Goal: Information Seeking & Learning: Check status

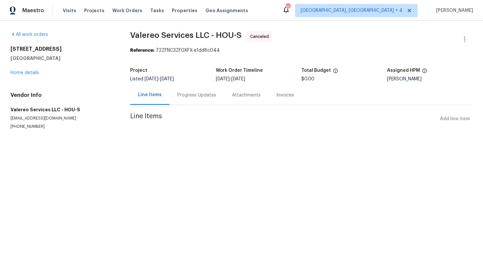
drag, startPoint x: 61, startPoint y: 61, endPoint x: 10, endPoint y: 41, distance: 53.8
click at [11, 41] on div "All work orders 3403 Satin Leaf Ln Richmond, TX 77469 Home details Vendor Info …" at bounding box center [63, 80] width 104 height 98
copy div "3403 Satin Leaf Ln Richmond, TX 77469"
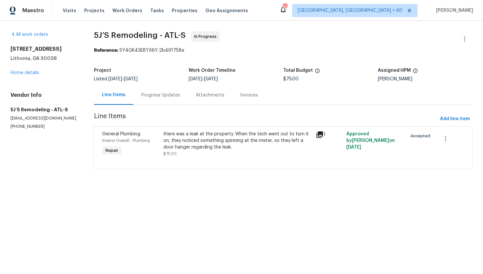
click at [321, 136] on icon at bounding box center [320, 134] width 7 height 7
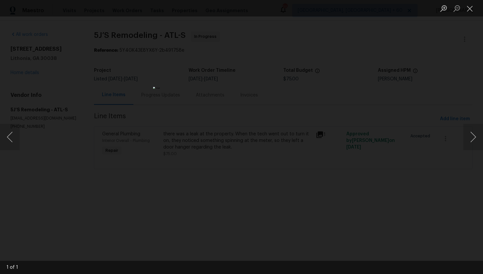
click at [333, 129] on div "Lightbox" at bounding box center [241, 137] width 483 height 274
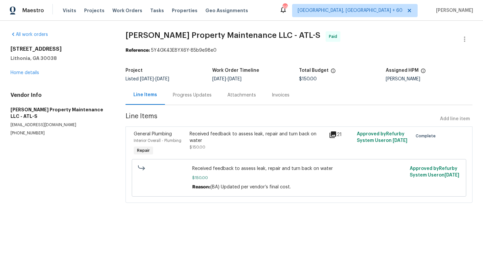
click at [186, 97] on div "Progress Updates" at bounding box center [192, 95] width 39 height 7
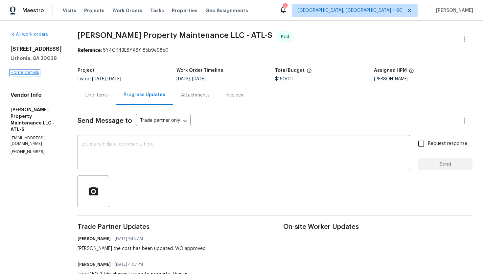
click at [23, 73] on link "Home details" at bounding box center [25, 72] width 29 height 5
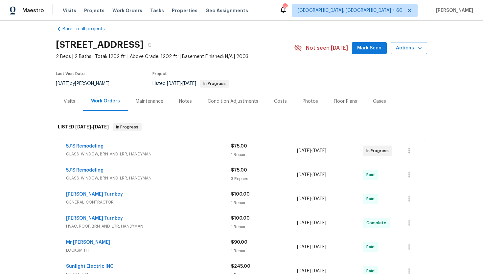
scroll to position [11, 0]
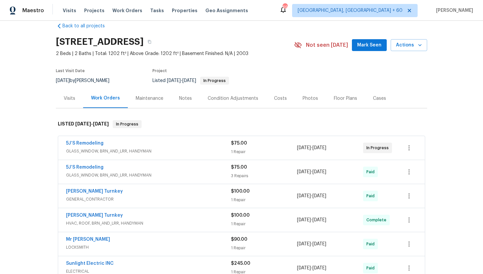
click at [121, 169] on div "5J’S Remodeling" at bounding box center [148, 168] width 165 height 8
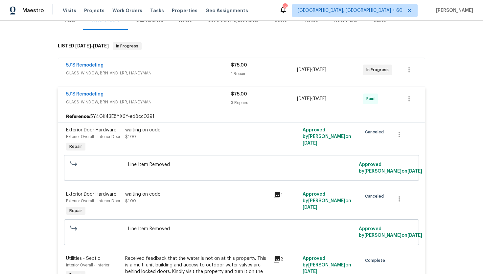
scroll to position [66, 0]
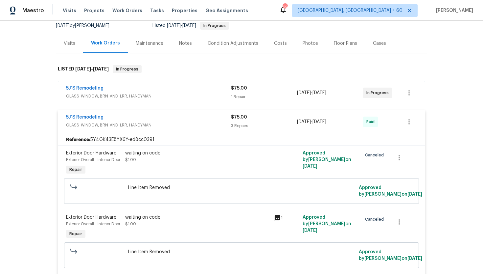
click at [199, 93] on span "GLASS_WINDOW, BRN_AND_LRR, HANDYMAN" at bounding box center [148, 96] width 165 height 7
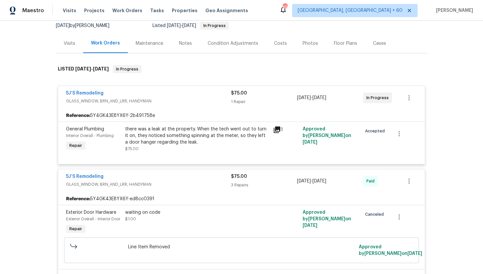
click at [73, 47] on div "Visits" at bounding box center [69, 43] width 27 height 19
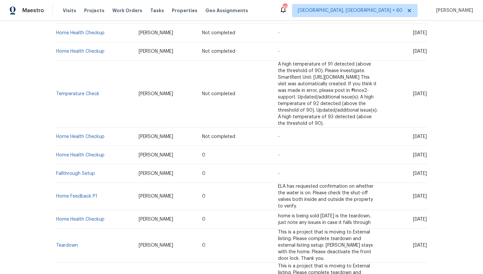
scroll to position [293, 0]
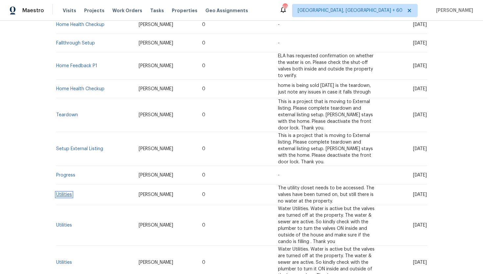
click at [61, 192] on link "Utilities" at bounding box center [64, 194] width 16 height 5
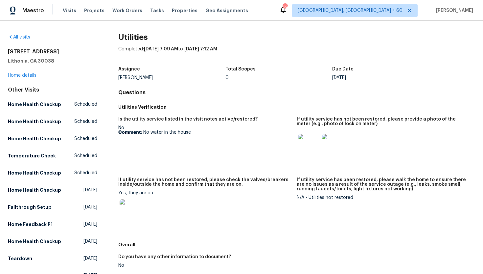
click at [303, 147] on img at bounding box center [308, 144] width 21 height 21
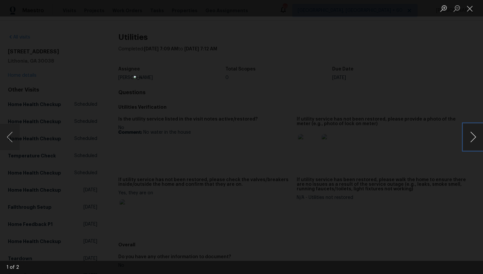
click at [478, 140] on button "Next image" at bounding box center [474, 137] width 20 height 26
click at [448, 94] on div "Lightbox" at bounding box center [241, 137] width 483 height 274
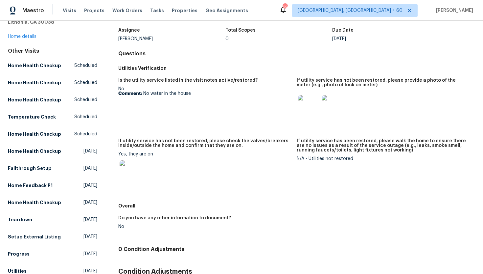
scroll to position [1, 0]
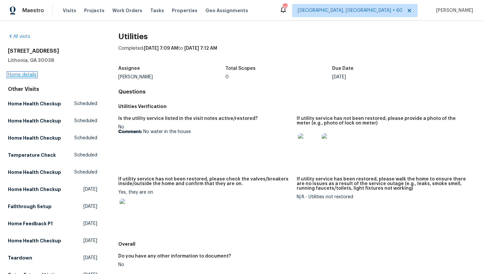
click at [31, 75] on link "Home details" at bounding box center [22, 74] width 29 height 5
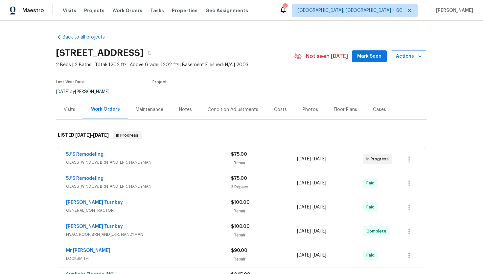
click at [72, 115] on div "Visits" at bounding box center [69, 109] width 27 height 19
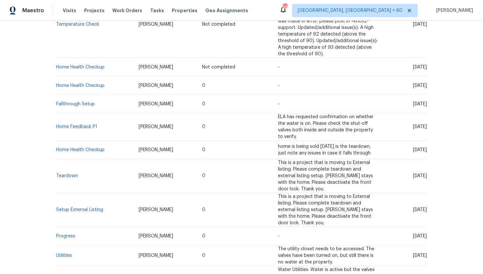
scroll to position [234, 0]
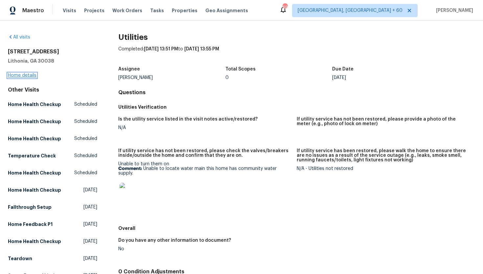
click at [32, 75] on link "Home details" at bounding box center [22, 75] width 29 height 5
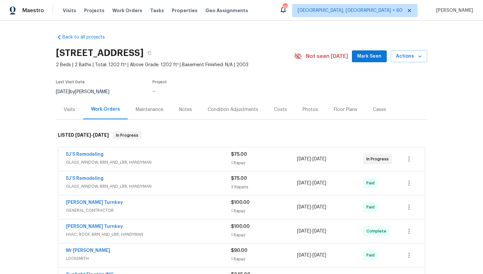
click at [73, 112] on div "Visits" at bounding box center [70, 109] width 12 height 7
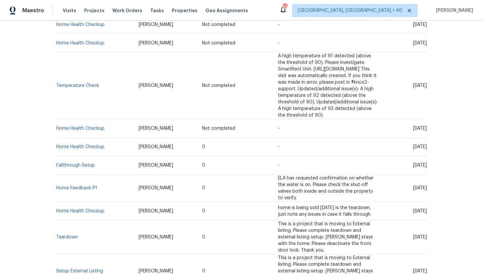
scroll to position [170, 0]
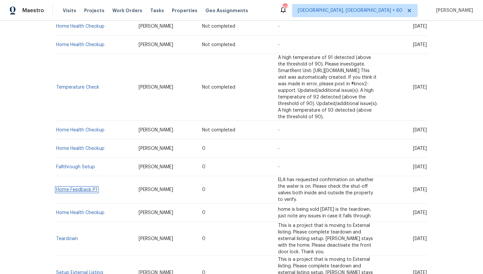
click at [78, 187] on link "Home Feedback P1" at bounding box center [76, 189] width 41 height 5
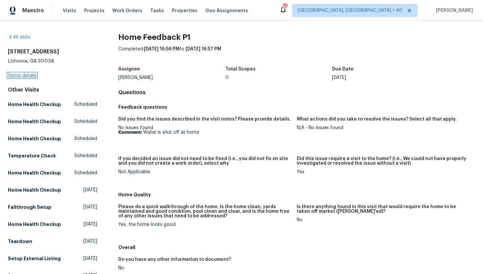
click at [29, 74] on link "Home details" at bounding box center [22, 75] width 29 height 5
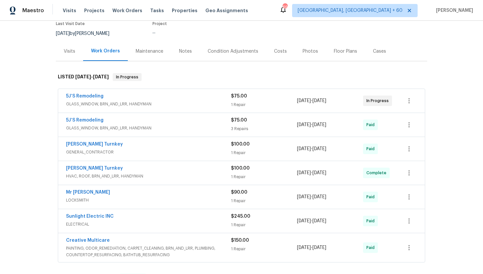
scroll to position [83, 0]
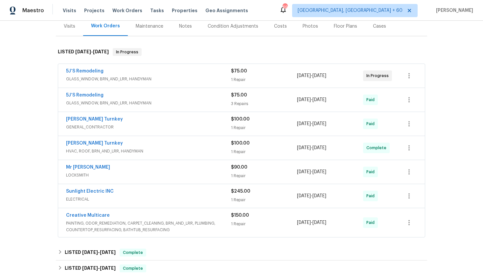
click at [68, 31] on div "Visits" at bounding box center [69, 25] width 27 height 19
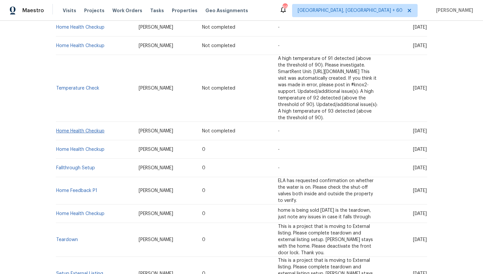
scroll to position [171, 0]
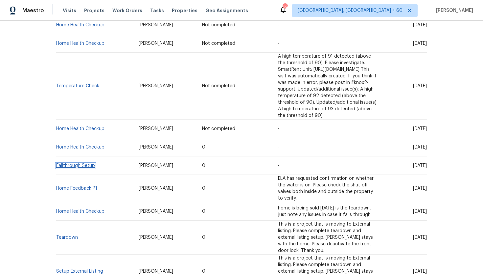
click at [88, 163] on link "Fallthrough Setup" at bounding box center [75, 165] width 39 height 5
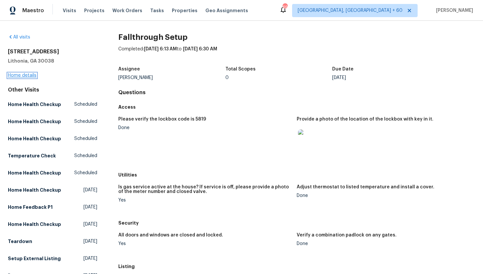
click at [27, 75] on link "Home details" at bounding box center [22, 75] width 29 height 5
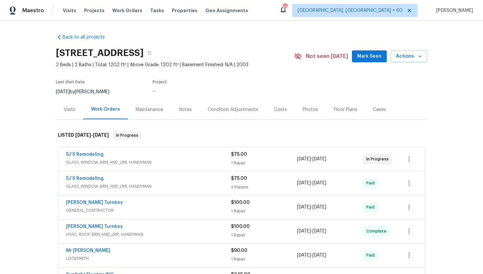
click at [77, 112] on div "Visits" at bounding box center [69, 109] width 27 height 19
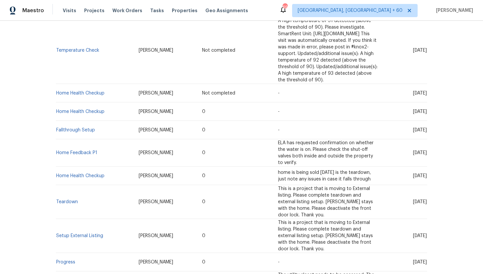
scroll to position [198, 0]
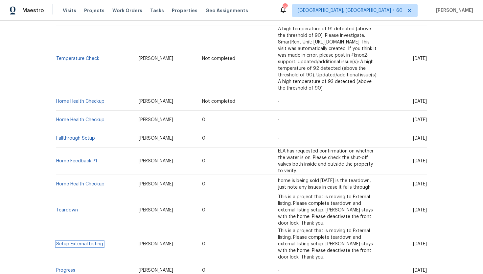
click at [78, 241] on link "Setup External Listing" at bounding box center [79, 243] width 47 height 5
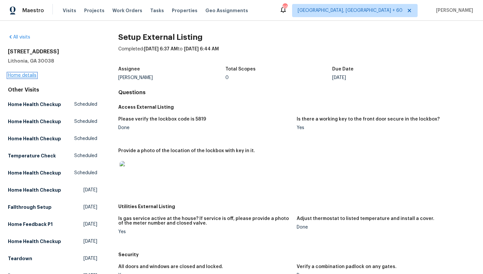
click at [19, 75] on link "Home details" at bounding box center [22, 75] width 29 height 5
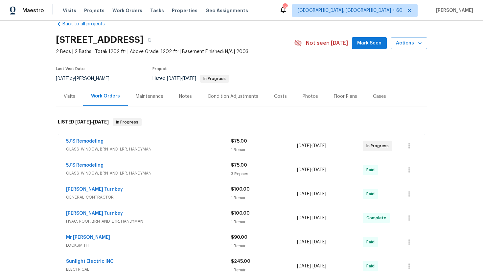
scroll to position [15, 0]
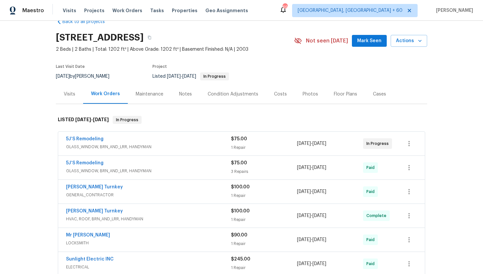
click at [72, 97] on div "Visits" at bounding box center [70, 94] width 12 height 7
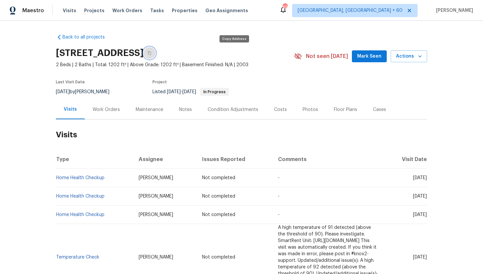
click at [151, 53] on icon "button" at bounding box center [149, 53] width 3 height 4
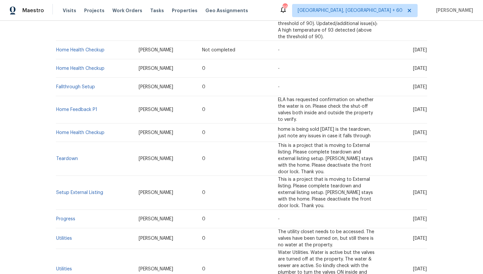
scroll to position [251, 0]
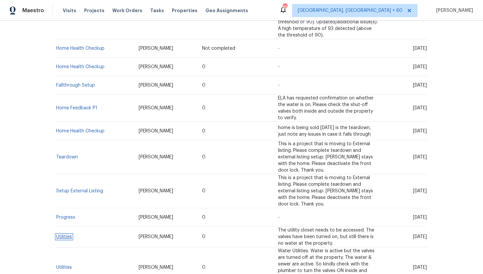
click at [64, 234] on link "Utilities" at bounding box center [64, 236] width 16 height 5
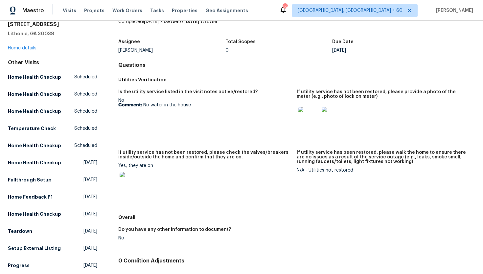
scroll to position [135, 0]
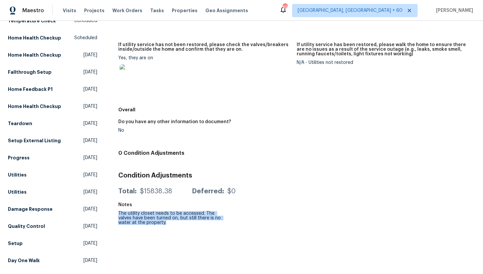
drag, startPoint x: 119, startPoint y: 213, endPoint x: 164, endPoint y: 225, distance: 46.7
click at [164, 225] on div "Utilities Completed: 3/25/2025, 7:09 AM to 3/25/2025, 7:12 AM Assignee Nadia Ge…" at bounding box center [296, 102] width 357 height 407
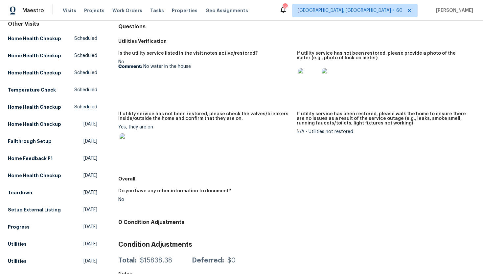
scroll to position [0, 0]
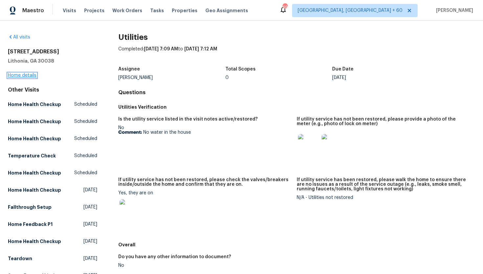
click at [33, 76] on link "Home details" at bounding box center [22, 75] width 29 height 5
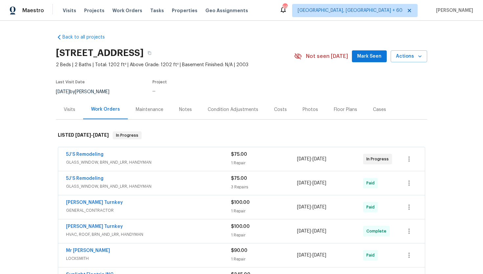
scroll to position [79, 0]
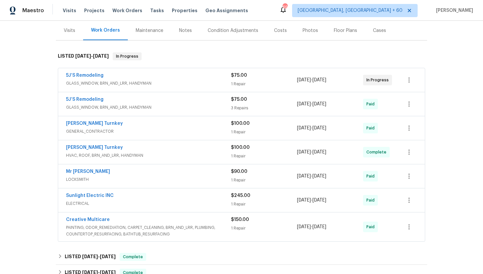
click at [145, 110] on span "GLASS_WINDOW, BRN_AND_LRR, HANDYMAN" at bounding box center [148, 107] width 165 height 7
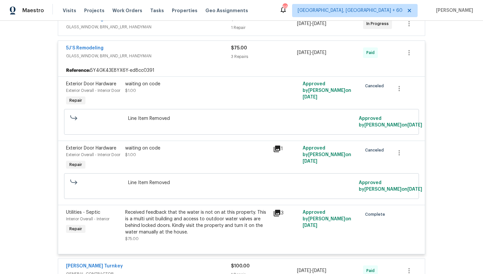
scroll to position [132, 0]
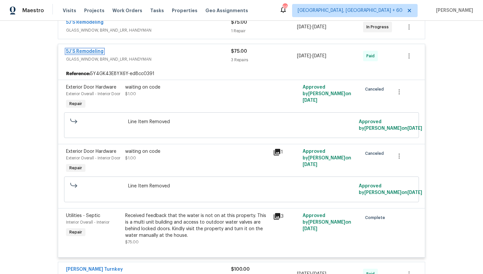
click at [93, 49] on link "5J’S Remodeling" at bounding box center [84, 51] width 37 height 5
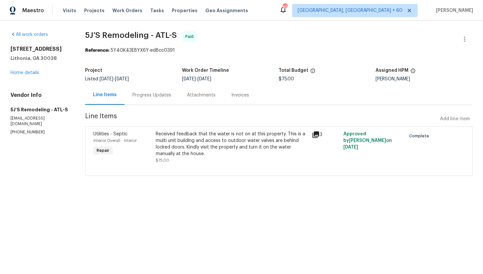
click at [318, 135] on icon at bounding box center [316, 134] width 7 height 7
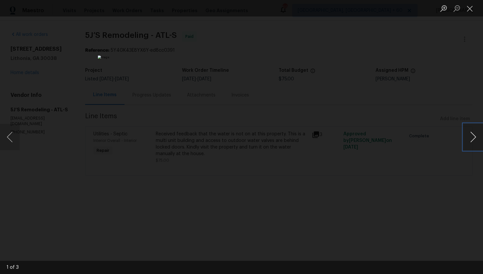
click at [476, 136] on button "Next image" at bounding box center [474, 137] width 20 height 26
click at [455, 69] on div "Lightbox" at bounding box center [241, 137] width 483 height 274
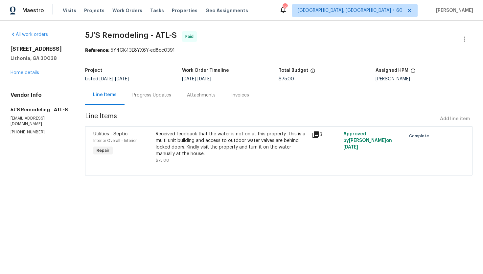
click at [148, 89] on div "Progress Updates" at bounding box center [152, 94] width 55 height 19
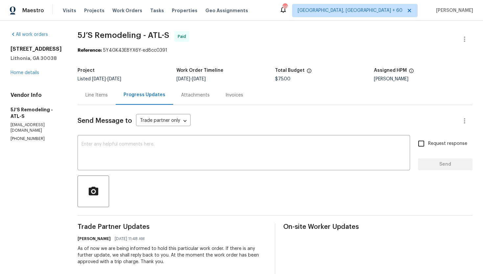
click at [102, 93] on div "Line Items" at bounding box center [97, 95] width 22 height 7
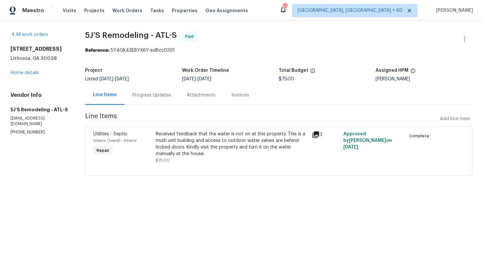
click at [151, 99] on div "Progress Updates" at bounding box center [152, 94] width 55 height 19
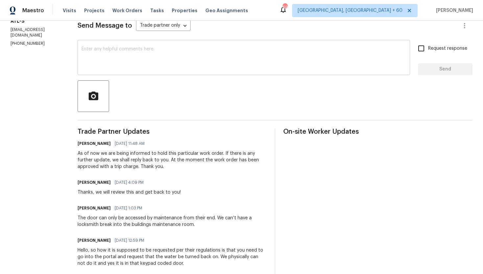
scroll to position [3, 0]
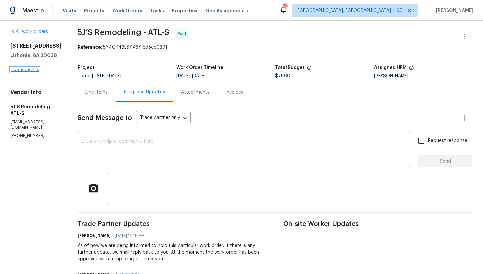
click at [36, 68] on link "Home details" at bounding box center [25, 69] width 29 height 5
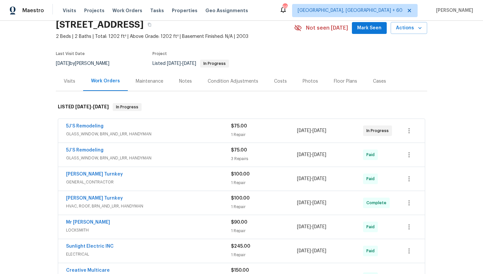
scroll to position [35, 0]
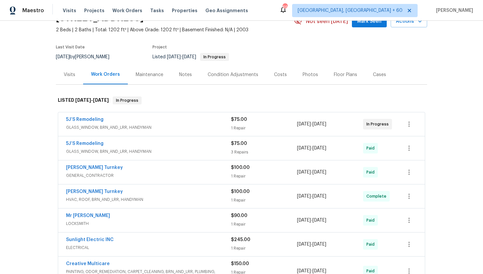
click at [148, 174] on span "GENERAL_CONTRACTOR" at bounding box center [148, 175] width 165 height 7
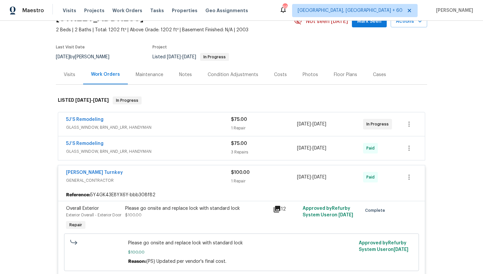
scroll to position [116, 0]
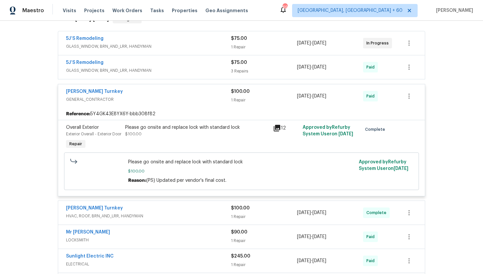
click at [280, 127] on icon at bounding box center [277, 128] width 7 height 7
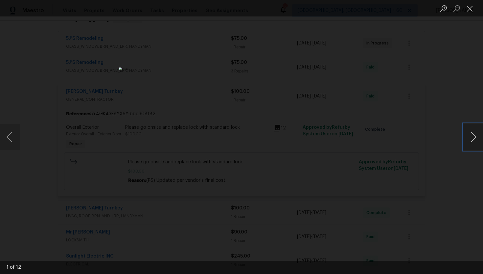
click at [478, 141] on button "Next image" at bounding box center [474, 137] width 20 height 26
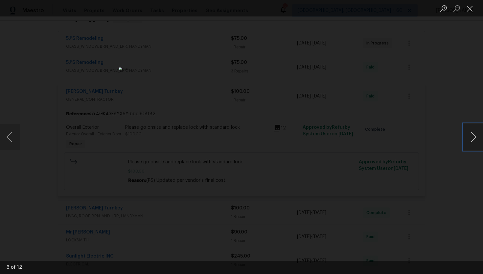
click at [478, 141] on button "Next image" at bounding box center [474, 137] width 20 height 26
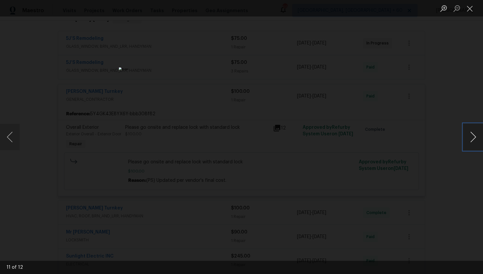
click at [478, 141] on button "Next image" at bounding box center [474, 137] width 20 height 26
click at [243, 137] on img "Lightbox" at bounding box center [241, 137] width 483 height 274
click at [472, 137] on button "Next image" at bounding box center [474, 137] width 20 height 26
click at [441, 117] on div "Lightbox" at bounding box center [241, 137] width 483 height 274
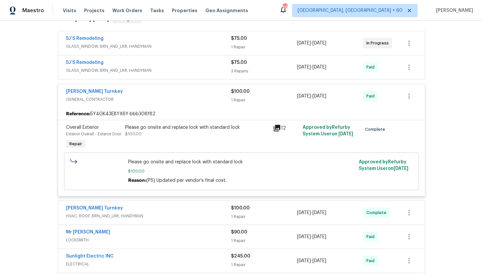
click at [206, 145] on div "Please go onsite and replace lock with standard lock $100.00" at bounding box center [197, 137] width 148 height 30
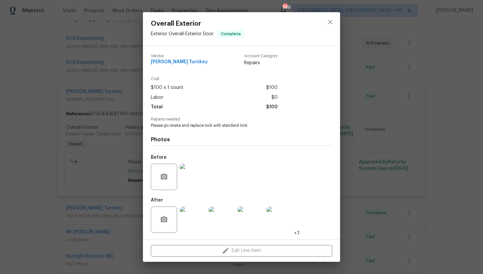
click at [197, 177] on img at bounding box center [193, 176] width 26 height 26
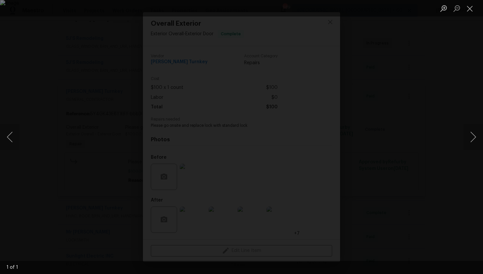
click at [238, 134] on img "Lightbox" at bounding box center [241, 137] width 483 height 274
click at [421, 116] on div "Lightbox" at bounding box center [241, 137] width 483 height 274
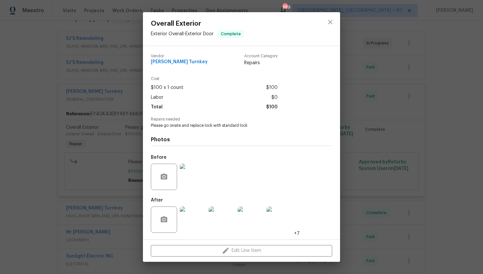
click at [189, 216] on img at bounding box center [193, 219] width 26 height 26
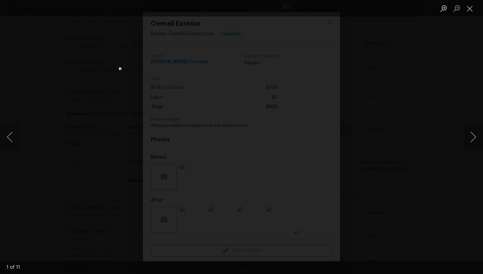
click at [395, 142] on div "Lightbox" at bounding box center [241, 137] width 483 height 274
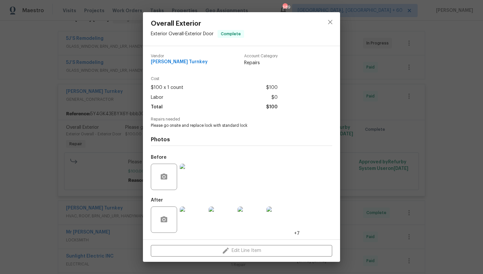
click at [226, 219] on img at bounding box center [222, 219] width 26 height 26
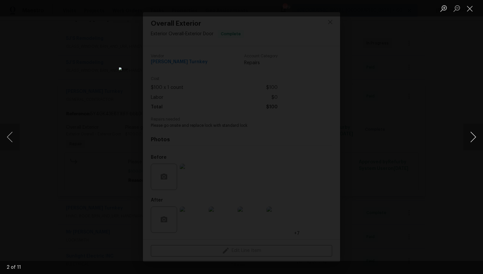
click at [473, 141] on button "Next image" at bounding box center [474, 137] width 20 height 26
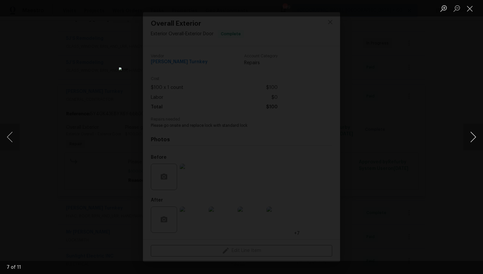
click at [473, 141] on button "Next image" at bounding box center [474, 137] width 20 height 26
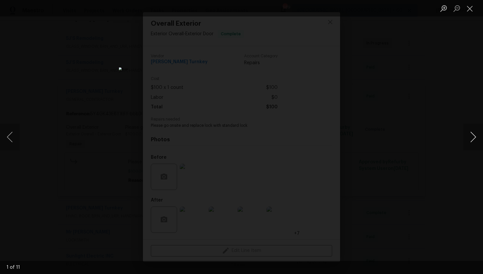
click at [473, 141] on button "Next image" at bounding box center [474, 137] width 20 height 26
click at [435, 188] on div "Lightbox" at bounding box center [241, 137] width 483 height 274
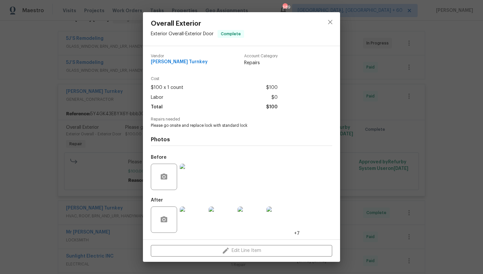
click at [379, 152] on div "Overall Exterior Exterior Overall - Exterior Door Complete Vendor Davis Turnkey…" at bounding box center [241, 137] width 483 height 274
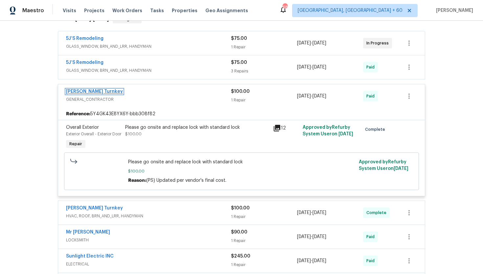
click at [83, 91] on link "Davis Turnkey" at bounding box center [94, 91] width 57 height 5
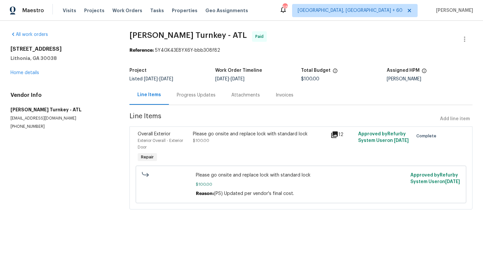
click at [190, 95] on div "Progress Updates" at bounding box center [196, 95] width 39 height 7
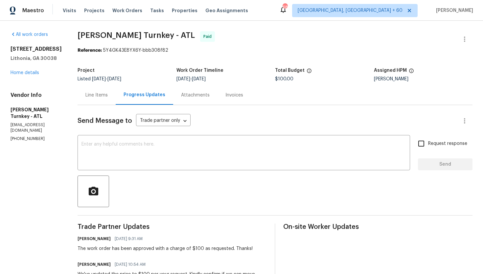
click at [96, 94] on div "Line Items" at bounding box center [97, 95] width 22 height 7
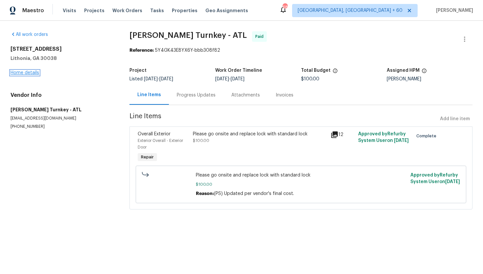
click at [33, 73] on link "Home details" at bounding box center [25, 72] width 29 height 5
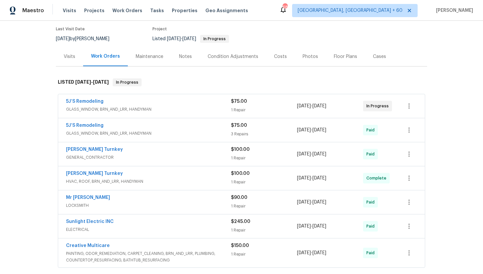
scroll to position [60, 0]
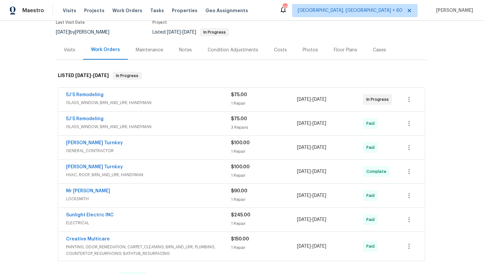
click at [150, 197] on span "LOCKSMITH" at bounding box center [148, 198] width 165 height 7
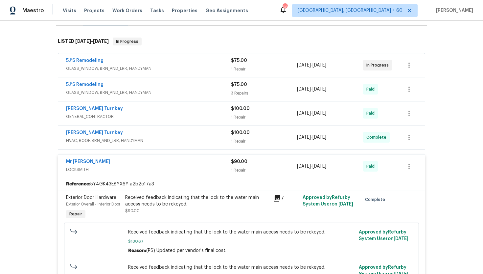
scroll to position [111, 0]
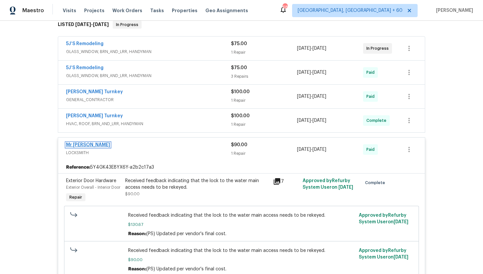
click at [100, 144] on link "Mr Rekey Locksmith" at bounding box center [88, 144] width 44 height 5
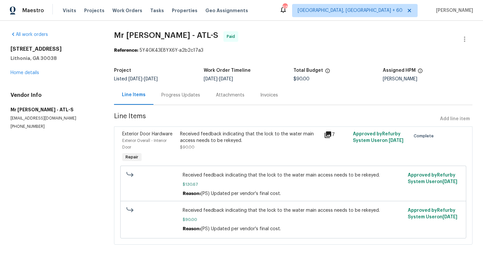
click at [187, 96] on div "Progress Updates" at bounding box center [180, 95] width 39 height 7
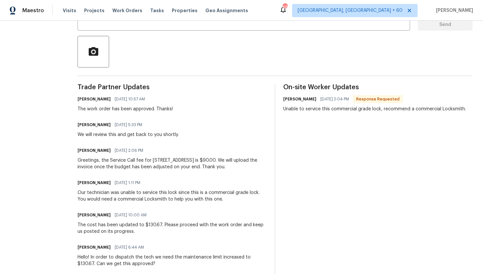
scroll to position [145, 0]
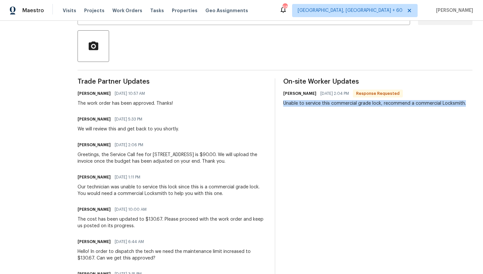
drag, startPoint x: 281, startPoint y: 104, endPoint x: 364, endPoint y: 111, distance: 83.1
click at [364, 111] on div "On-site Worker Updates Adan Guzman 07/11/2025 2:04 PM Response Requested Unable…" at bounding box center [377, 196] width 189 height 236
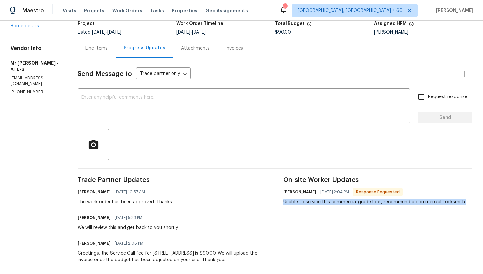
scroll to position [0, 0]
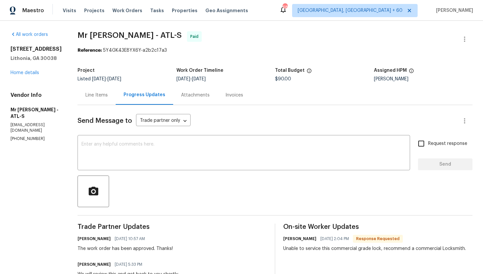
click at [91, 96] on div "Line Items" at bounding box center [97, 95] width 22 height 7
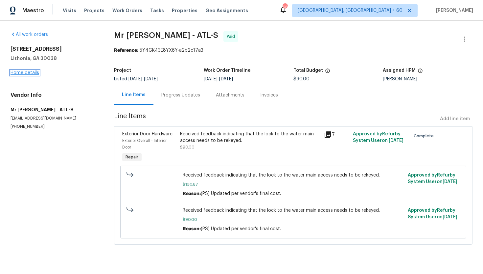
click at [32, 71] on link "Home details" at bounding box center [25, 72] width 29 height 5
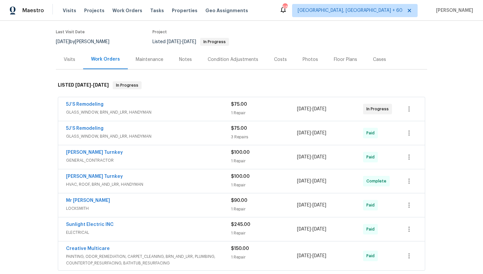
scroll to position [51, 0]
click at [145, 157] on span "GENERAL_CONTRACTOR" at bounding box center [148, 159] width 165 height 7
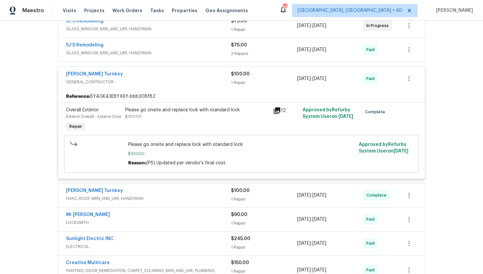
scroll to position [167, 0]
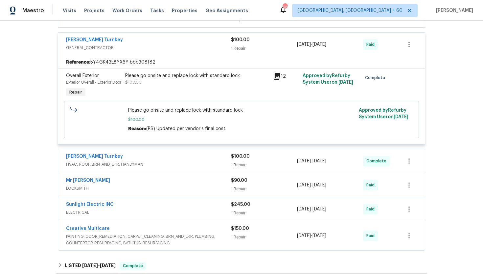
click at [162, 167] on span "HVAC, ROOF, BRN_AND_LRR, HANDYMAN" at bounding box center [148, 164] width 165 height 7
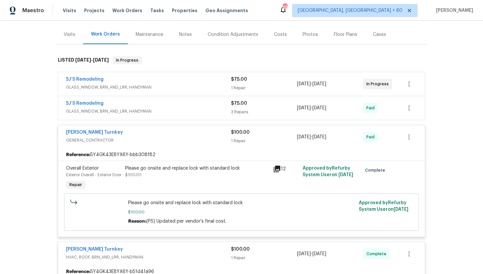
scroll to position [62, 0]
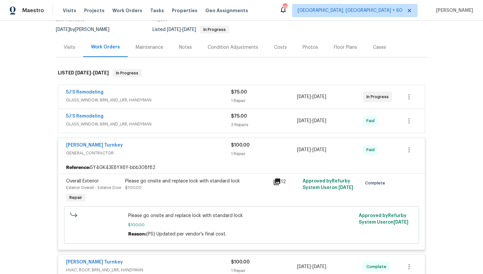
click at [175, 119] on div "5J’S Remodeling" at bounding box center [148, 117] width 165 height 8
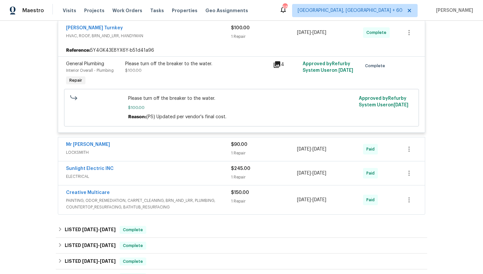
scroll to position [506, 0]
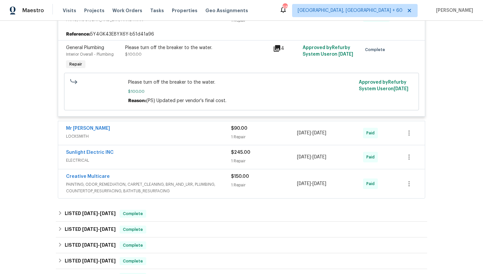
click at [166, 133] on div "Mr Rekey Locksmith" at bounding box center [148, 129] width 165 height 8
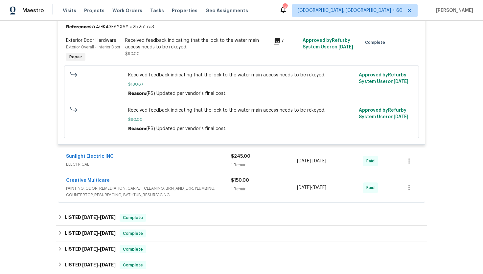
scroll to position [644, 0]
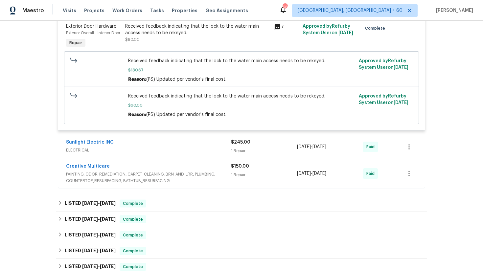
click at [162, 153] on span "ELECTRICAL" at bounding box center [148, 150] width 165 height 7
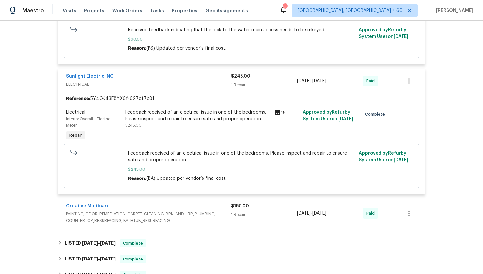
scroll to position [719, 0]
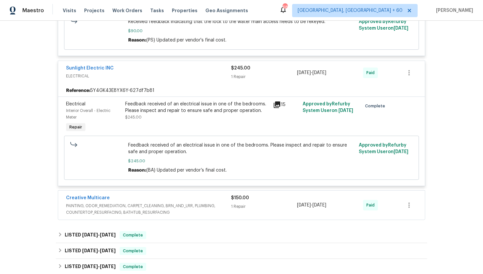
click at [165, 215] on span "PAINTING, ODOR_REMEDIATION, CARPET_CLEANING, BRN_AND_LRR, PLUMBING, COUNTERTOP_…" at bounding box center [148, 208] width 165 height 13
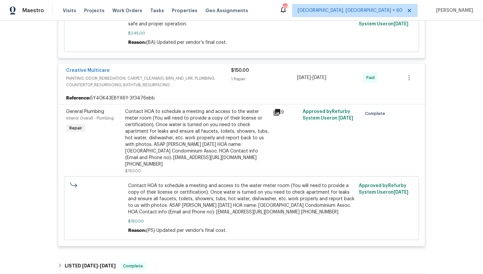
scroll to position [847, 0]
click at [98, 72] on link "Creative Multicare" at bounding box center [88, 69] width 44 height 5
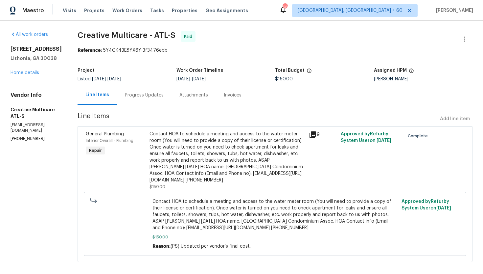
click at [155, 97] on div "Progress Updates" at bounding box center [144, 95] width 39 height 7
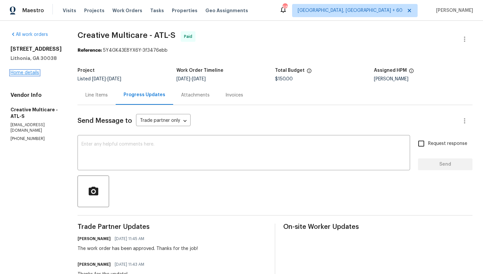
click at [29, 72] on link "Home details" at bounding box center [25, 72] width 29 height 5
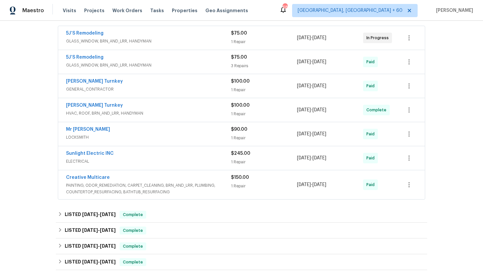
scroll to position [124, 0]
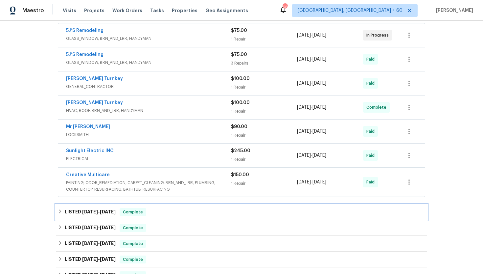
click at [132, 214] on span "Complete" at bounding box center [132, 212] width 25 height 7
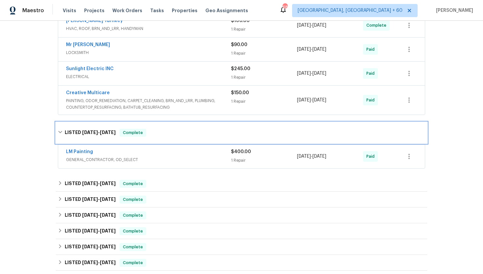
scroll to position [211, 0]
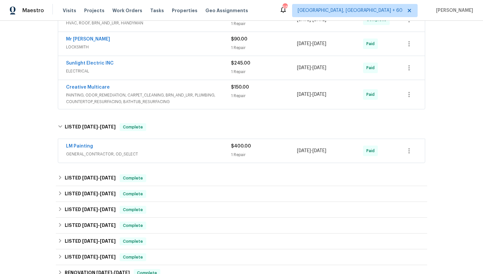
click at [167, 152] on span "GENERAL_CONTRACTOR, OD_SELECT" at bounding box center [148, 154] width 165 height 7
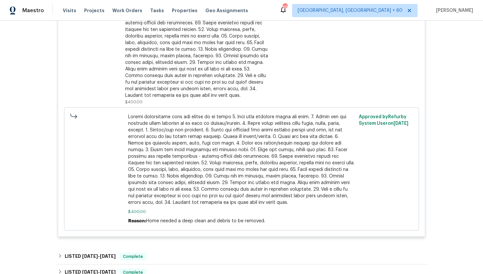
scroll to position [467, 0]
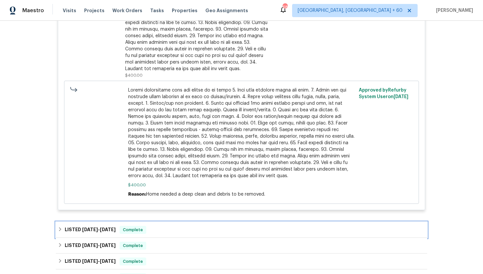
click at [148, 226] on div "LISTED 3/7/25 - 3/27/25 Complete" at bounding box center [242, 230] width 372 height 16
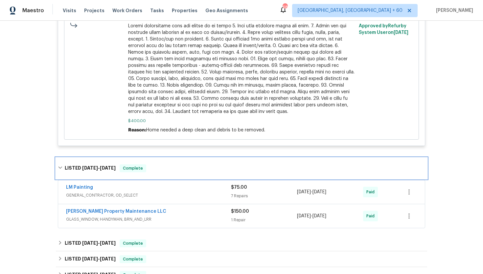
scroll to position [539, 0]
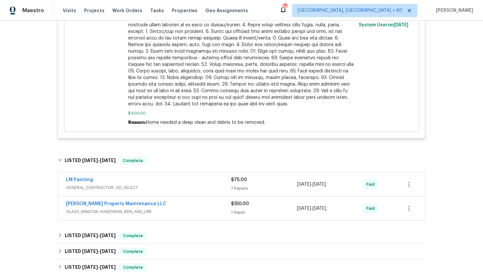
click at [152, 186] on span "GENERAL_CONTRACTOR, OD_SELECT" at bounding box center [148, 187] width 165 height 7
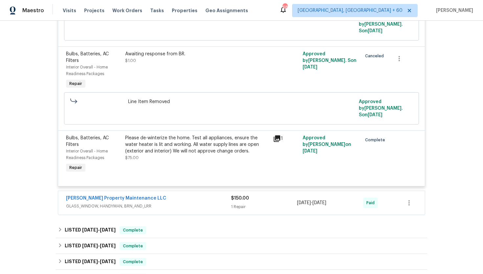
scroll to position [1051, 0]
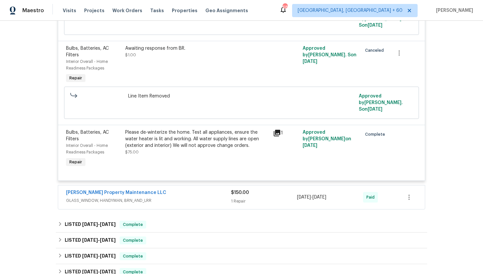
click at [175, 197] on div "Glen Property Maintenance LLC" at bounding box center [148, 193] width 165 height 8
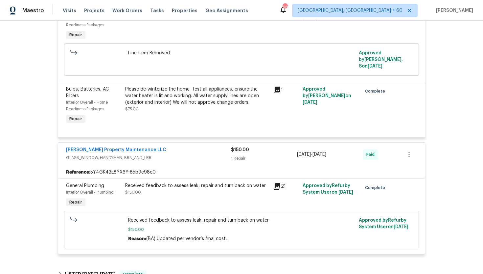
scroll to position [1137, 0]
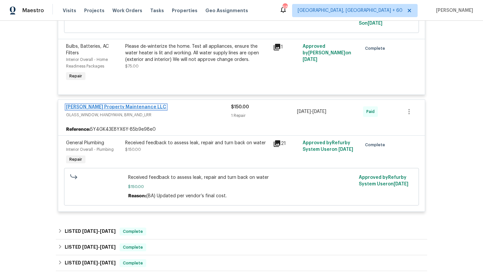
click at [116, 109] on link "Glen Property Maintenance LLC" at bounding box center [116, 107] width 100 height 5
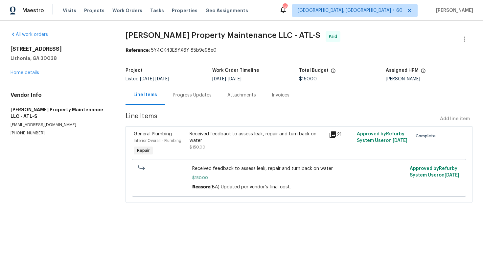
click at [188, 94] on div "Progress Updates" at bounding box center [192, 95] width 39 height 7
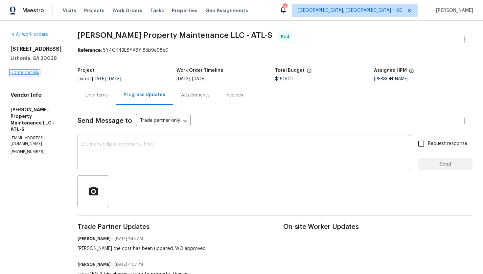
click at [35, 72] on link "Home details" at bounding box center [25, 72] width 29 height 5
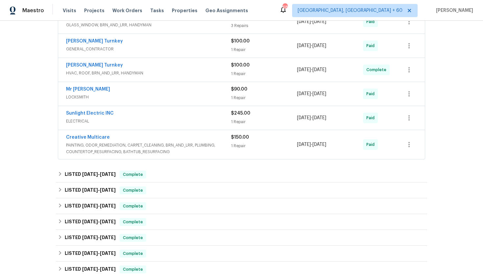
scroll to position [171, 0]
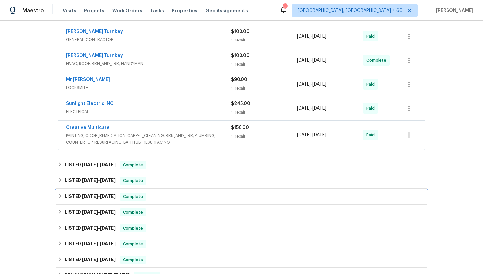
click at [152, 183] on div "LISTED 3/7/25 - 3/27/25 Complete" at bounding box center [242, 181] width 368 height 8
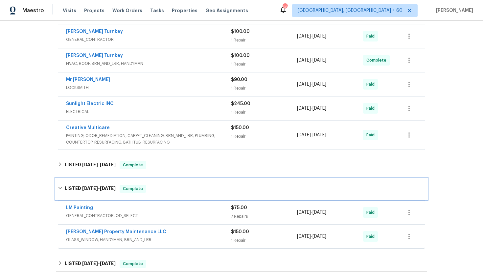
scroll to position [219, 0]
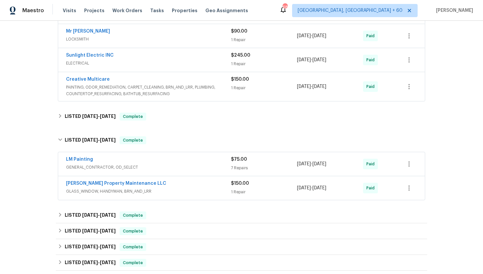
click at [185, 166] on span "GENERAL_CONTRACTOR, OD_SELECT" at bounding box center [148, 167] width 165 height 7
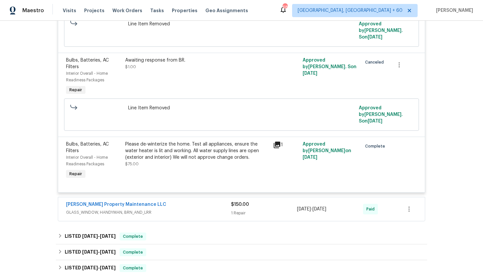
scroll to position [718, 0]
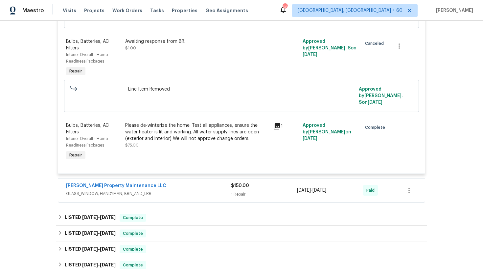
click at [167, 197] on span "GLASS_WINDOW, HANDYMAN, BRN_AND_LRR" at bounding box center [148, 193] width 165 height 7
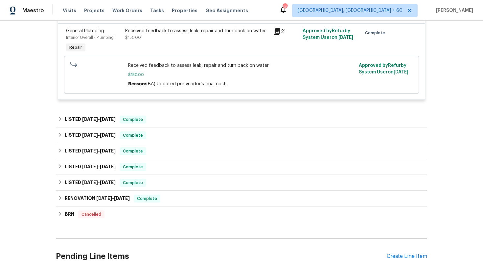
scroll to position [942, 0]
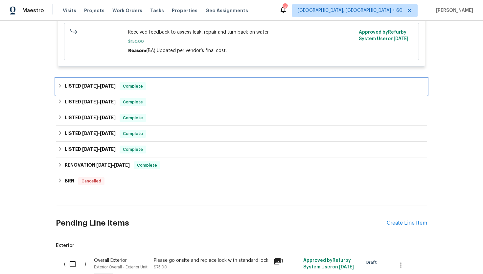
click at [157, 90] on div "LISTED 3/5/25 - 3/7/25 Complete" at bounding box center [242, 86] width 368 height 8
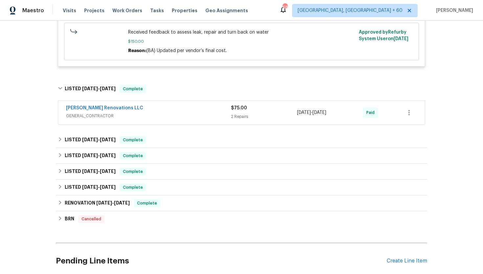
click at [158, 112] on div "Aseem Renovations LLC" at bounding box center [148, 109] width 165 height 8
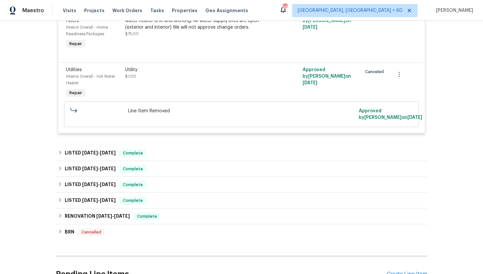
scroll to position [1129, 0]
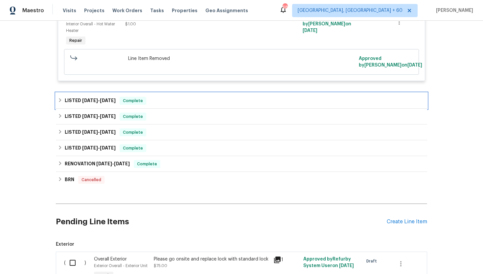
click at [154, 109] on div "LISTED 12/31/24 - 1/2/25 Complete" at bounding box center [242, 101] width 372 height 16
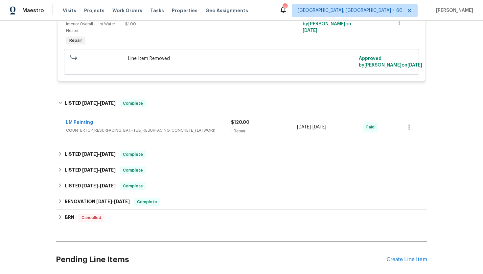
click at [159, 134] on span "COUNTERTOP_RESURFACING, BATHTUB_RESURFACING, CONCRETE_FLATWORK" at bounding box center [148, 130] width 165 height 7
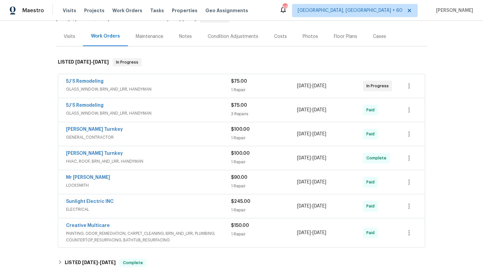
scroll to position [85, 0]
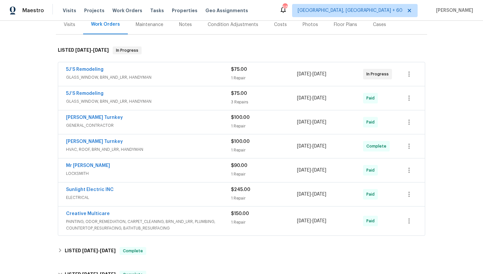
click at [207, 73] on div "5J’S Remodeling" at bounding box center [148, 70] width 165 height 8
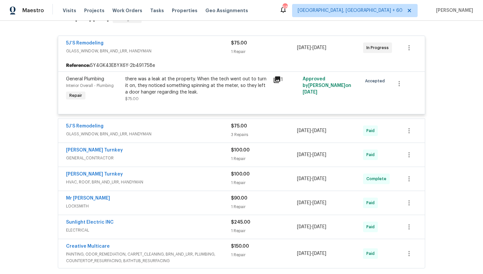
scroll to position [122, 0]
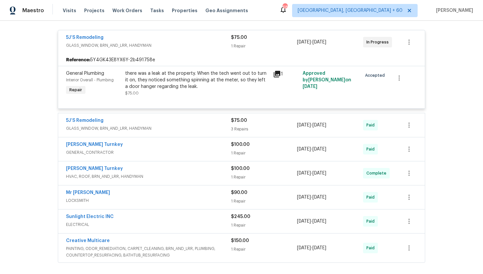
click at [183, 126] on span "GLASS_WINDOW, BRN_AND_LRR, HANDYMAN" at bounding box center [148, 128] width 165 height 7
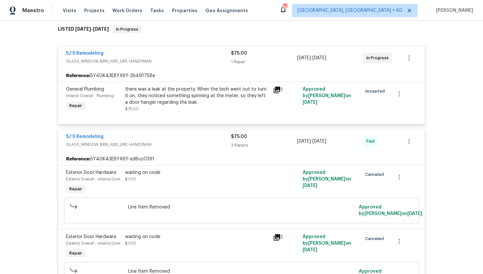
scroll to position [91, 0]
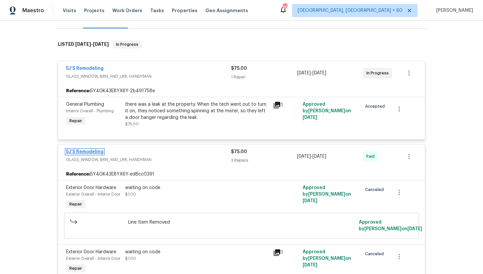
click at [83, 152] on link "5J’S Remodeling" at bounding box center [84, 151] width 37 height 5
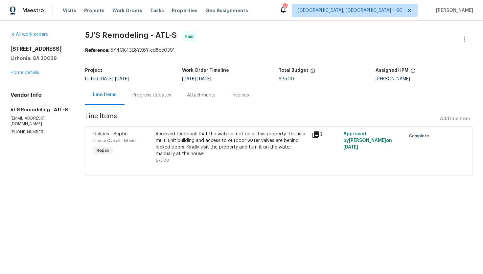
click at [158, 91] on div "Progress Updates" at bounding box center [152, 94] width 55 height 19
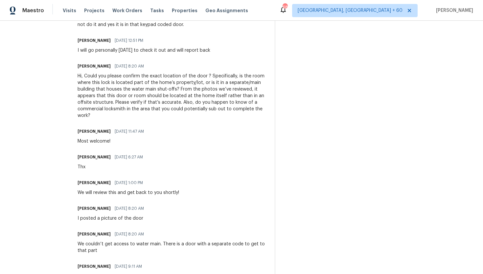
scroll to position [329, 0]
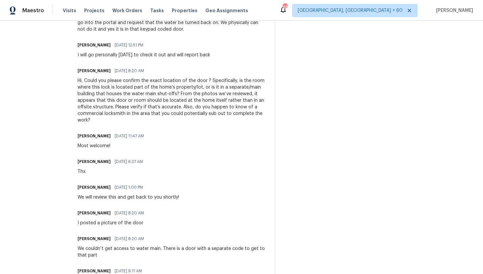
drag, startPoint x: 110, startPoint y: 112, endPoint x: 167, endPoint y: 114, distance: 56.6
click at [167, 114] on div "Hi, Could you please confirm the exact location of the door ? Specifically, is …" at bounding box center [172, 100] width 189 height 46
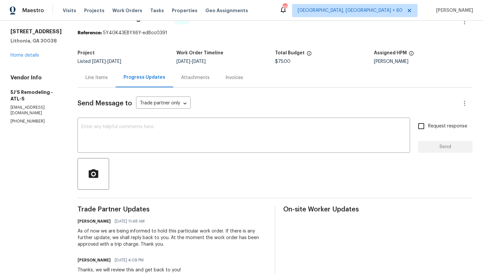
scroll to position [0, 0]
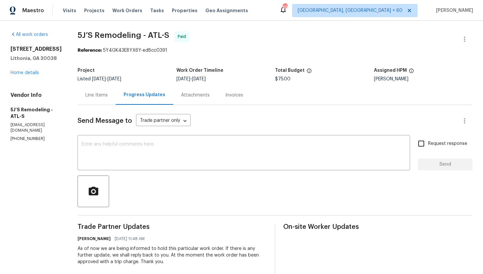
click at [92, 97] on div "Line Items" at bounding box center [97, 95] width 22 height 7
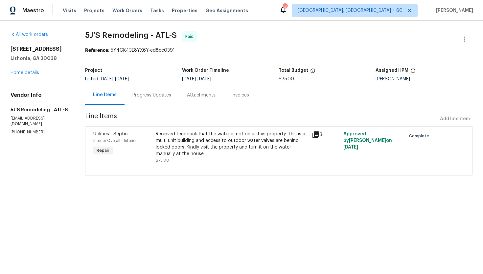
click at [159, 99] on div "Progress Updates" at bounding box center [152, 94] width 55 height 19
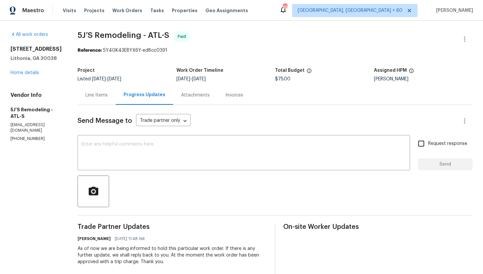
click at [103, 94] on div "Line Items" at bounding box center [97, 95] width 22 height 7
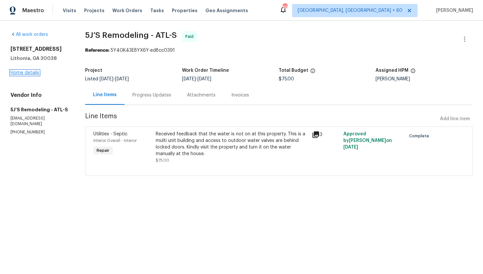
click at [31, 73] on link "Home details" at bounding box center [25, 72] width 29 height 5
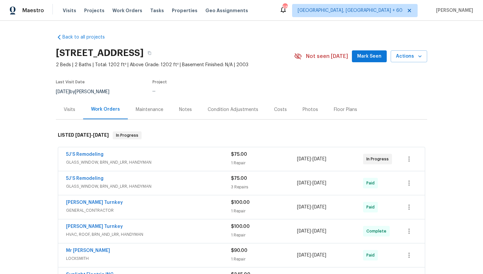
scroll to position [70, 0]
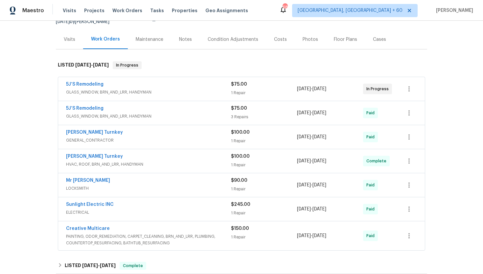
click at [179, 111] on div "5J’S Remodeling" at bounding box center [148, 109] width 165 height 8
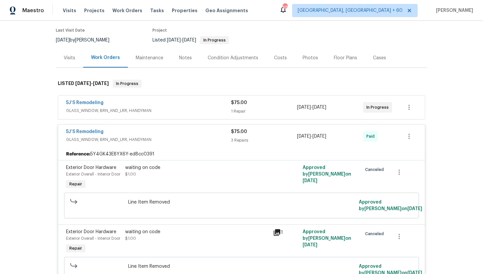
scroll to position [46, 0]
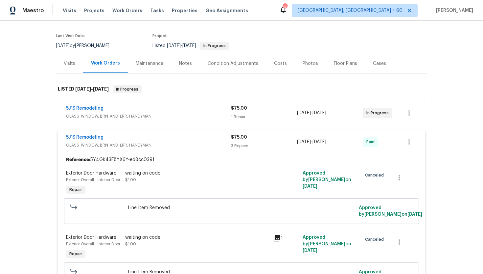
click at [171, 115] on span "GLASS_WINDOW, BRN_AND_LRR, HANDYMAN" at bounding box center [148, 116] width 165 height 7
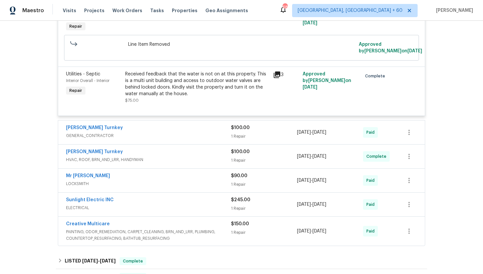
scroll to position [344, 0]
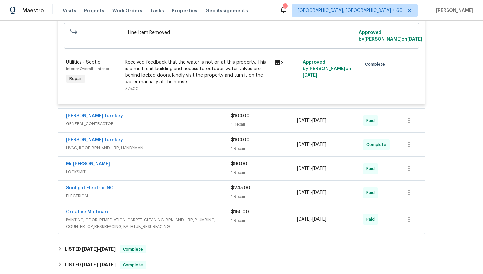
click at [125, 127] on span "GENERAL_CONTRACTOR" at bounding box center [148, 123] width 165 height 7
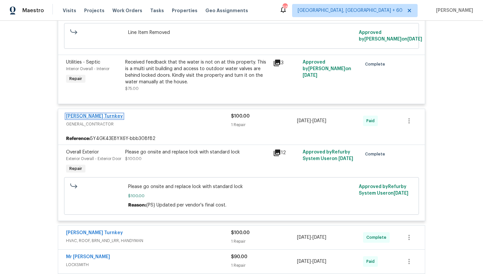
click at [85, 118] on link "Davis Turnkey" at bounding box center [94, 116] width 57 height 5
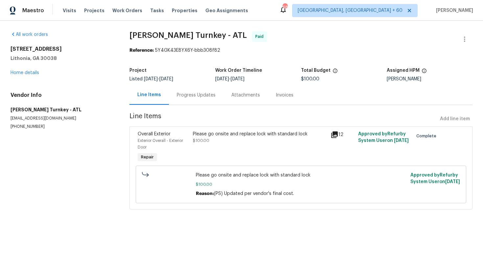
click at [337, 134] on icon at bounding box center [335, 134] width 7 height 7
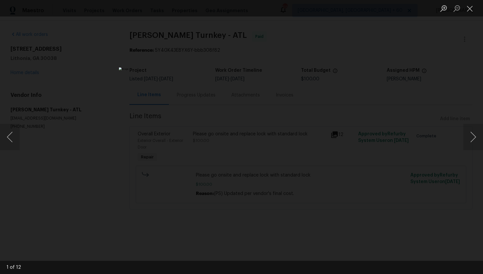
click at [399, 119] on div "Lightbox" at bounding box center [241, 137] width 483 height 274
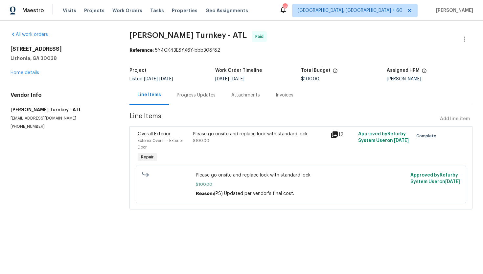
click at [236, 149] on div "Please go onsite and replace lock with standard lock $100.00" at bounding box center [260, 147] width 138 height 37
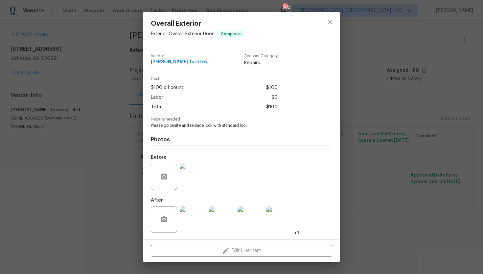
click at [196, 174] on img at bounding box center [193, 176] width 26 height 26
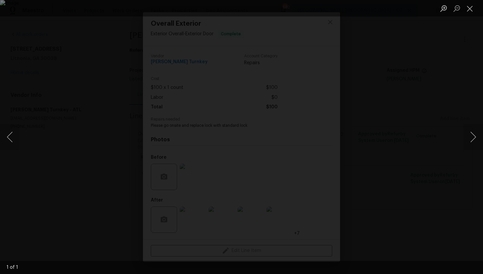
click at [244, 137] on img "Lightbox" at bounding box center [241, 137] width 483 height 274
click at [390, 128] on div "Lightbox" at bounding box center [241, 137] width 483 height 274
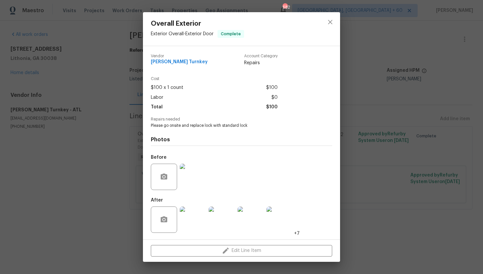
click at [194, 210] on img at bounding box center [193, 219] width 26 height 26
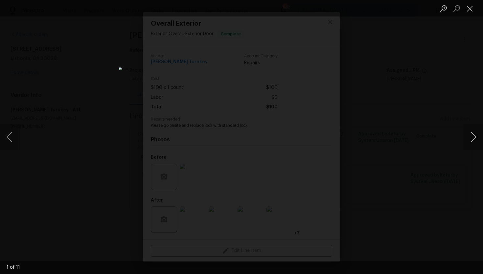
click at [475, 134] on button "Next image" at bounding box center [474, 137] width 20 height 26
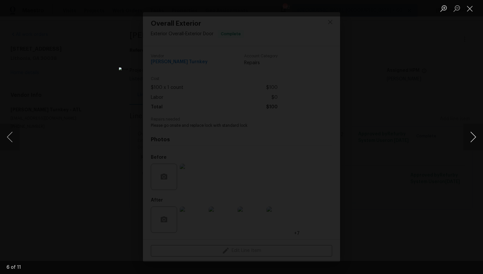
click at [475, 134] on button "Next image" at bounding box center [474, 137] width 20 height 26
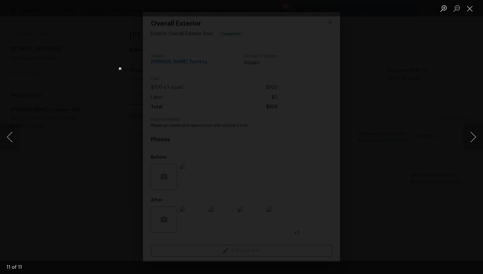
click at [457, 114] on div "Lightbox" at bounding box center [241, 137] width 483 height 274
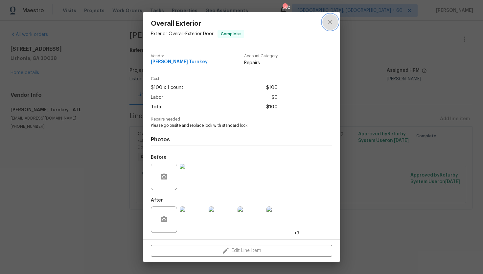
click at [331, 22] on icon "close" at bounding box center [330, 22] width 4 height 4
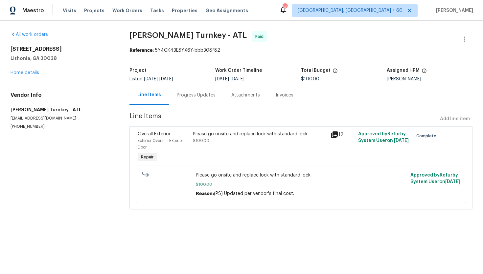
click at [190, 97] on div "Progress Updates" at bounding box center [196, 95] width 39 height 7
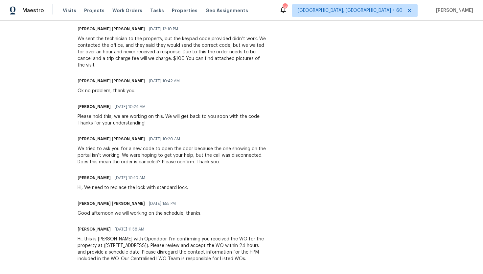
scroll to position [405, 0]
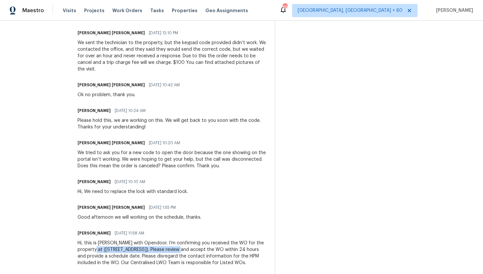
drag, startPoint x: 169, startPoint y: 243, endPoint x: 83, endPoint y: 244, distance: 86.8
click at [83, 244] on div "Hi, this is Pavithra with Opendoor. I’m confirming you received the WO for the …" at bounding box center [172, 252] width 189 height 26
copy div "3403 Satin Leaf Ln, Richmond, TX 77469"
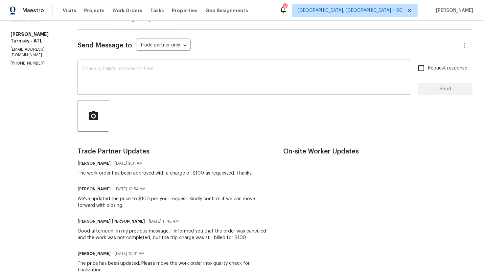
scroll to position [0, 0]
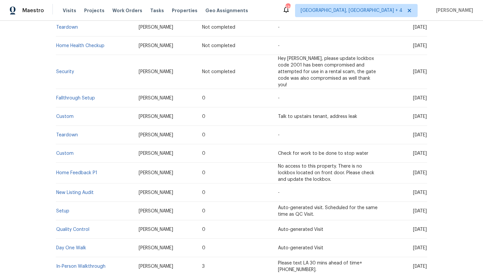
scroll to position [151, 0]
click at [67, 114] on link "Custom" at bounding box center [64, 116] width 17 height 5
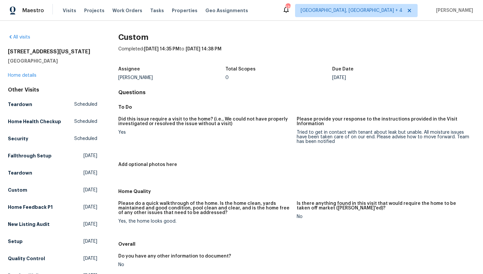
scroll to position [7, 0]
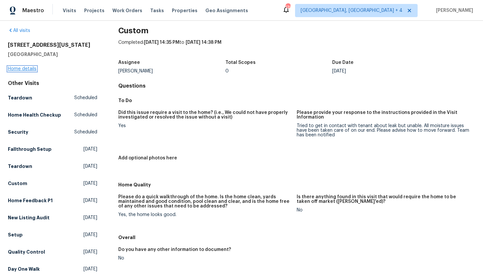
click at [33, 68] on link "Home details" at bounding box center [22, 68] width 29 height 5
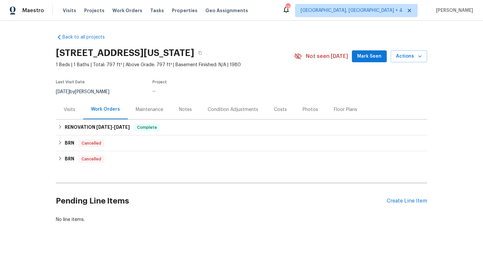
click at [74, 112] on div "Visits" at bounding box center [70, 109] width 12 height 7
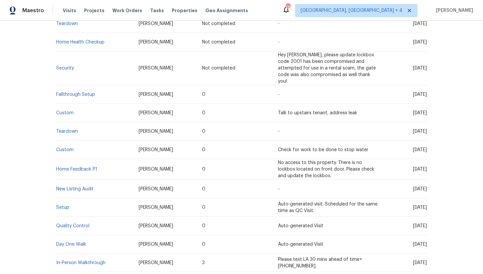
scroll to position [157, 0]
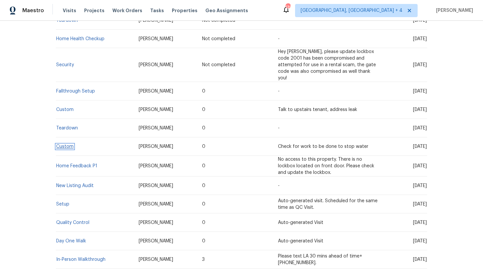
click at [67, 144] on link "Custom" at bounding box center [64, 146] width 17 height 5
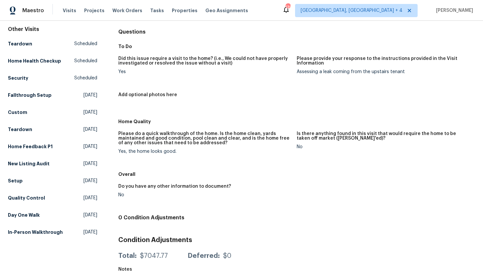
scroll to position [71, 0]
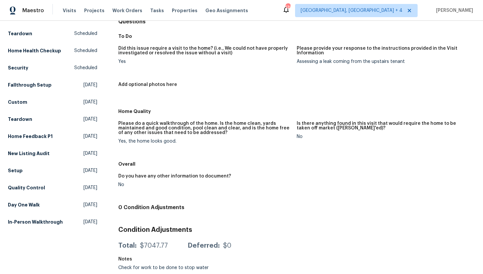
drag, startPoint x: 121, startPoint y: 266, endPoint x: 217, endPoint y: 270, distance: 96.4
click at [217, 270] on div "Custom Completed: [DATE] 16:10 PM to [DATE] 16:10 PM Assignee [PERSON_NAME] Tot…" at bounding box center [296, 118] width 357 height 310
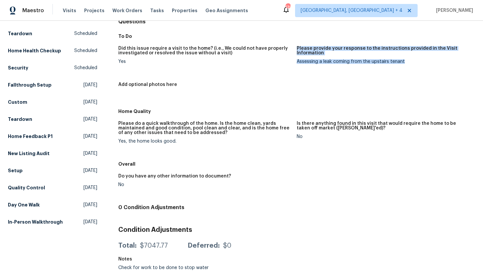
drag, startPoint x: 296, startPoint y: 63, endPoint x: 390, endPoint y: 73, distance: 95.2
click at [390, 73] on div "Did this issue require a visit to the home? (i.e., We could not have properly i…" at bounding box center [296, 73] width 357 height 63
click at [355, 81] on div "Did this issue require a visit to the home? (i.e., We could not have properly i…" at bounding box center [296, 73] width 357 height 63
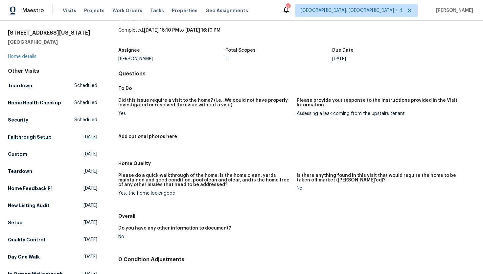
scroll to position [0, 0]
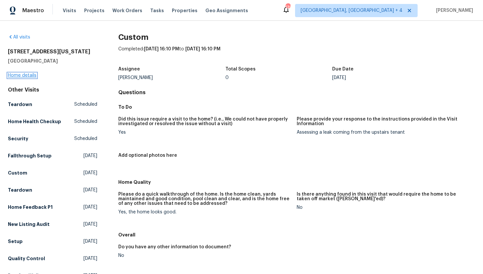
click at [29, 77] on link "Home details" at bounding box center [22, 75] width 29 height 5
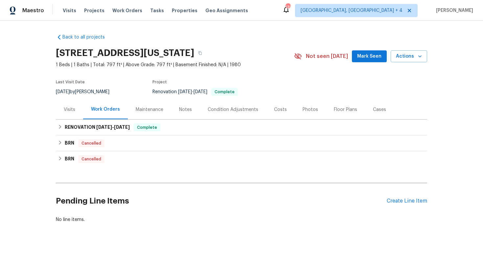
click at [70, 114] on div "Visits" at bounding box center [69, 109] width 27 height 19
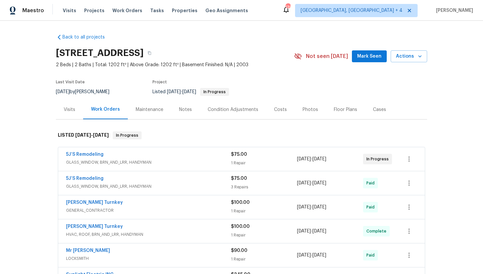
click at [72, 107] on div "Visits" at bounding box center [70, 109] width 12 height 7
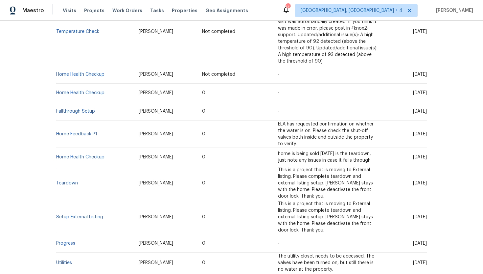
scroll to position [225, 0]
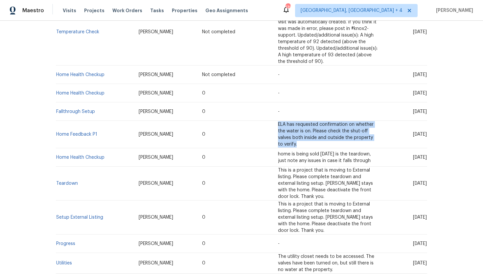
drag, startPoint x: 236, startPoint y: 111, endPoint x: 293, endPoint y: 123, distance: 58.6
click at [294, 123] on td "ELA has requested confirmation on whether the water is on. Please check the shu…" at bounding box center [328, 134] width 111 height 27
drag, startPoint x: 237, startPoint y: 135, endPoint x: 287, endPoint y: 145, distance: 51.1
click at [289, 148] on td "home is being sold in 2 weeks is the teardown, just note any issues in case it …" at bounding box center [328, 157] width 111 height 18
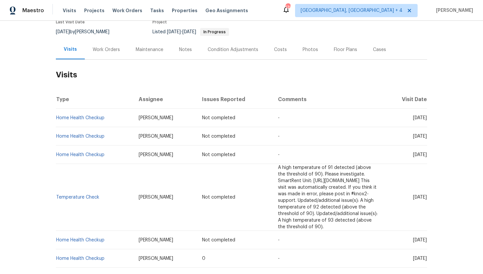
scroll to position [31, 0]
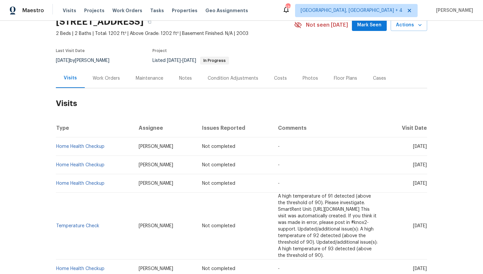
click at [110, 83] on div "Work Orders" at bounding box center [106, 77] width 43 height 19
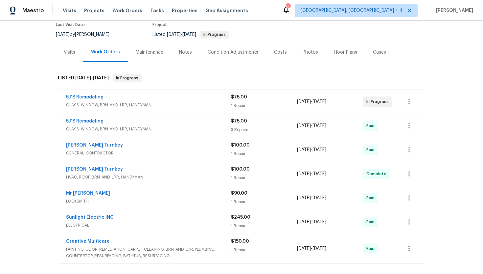
scroll to position [109, 0]
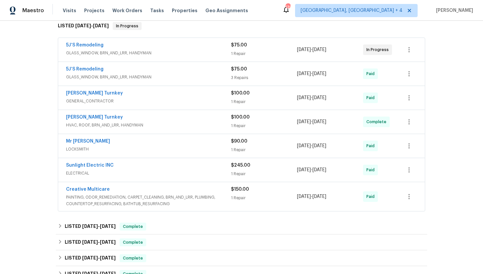
click at [165, 148] on span "LOCKSMITH" at bounding box center [148, 149] width 165 height 7
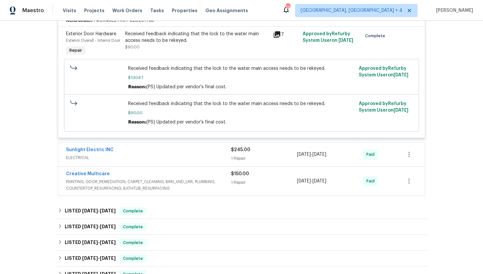
scroll to position [270, 0]
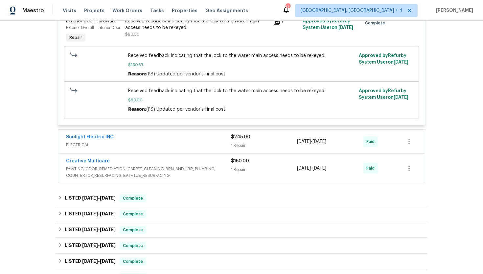
click at [187, 148] on span "ELECTRICAL" at bounding box center [148, 144] width 165 height 7
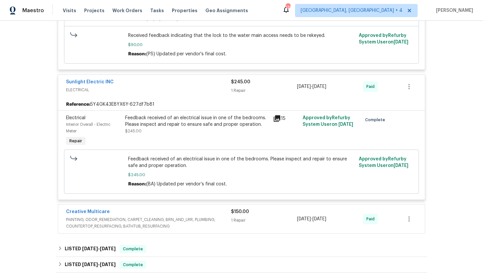
scroll to position [334, 0]
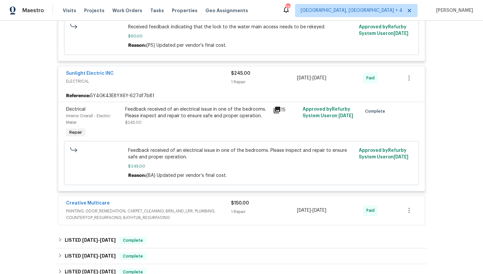
click at [191, 221] on span "PAINTING, ODOR_REMEDIATION, CARPET_CLEANING, BRN_AND_LRR, PLUMBING, COUNTERTOP_…" at bounding box center [148, 214] width 165 height 13
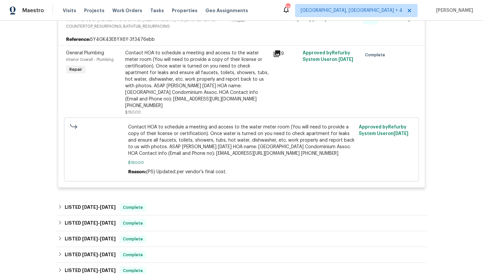
scroll to position [562, 0]
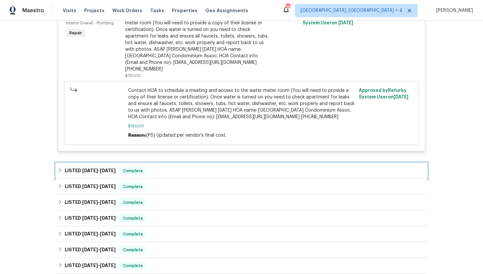
click at [160, 173] on div "LISTED 4/3/25 - 4/7/25 Complete" at bounding box center [242, 171] width 368 height 8
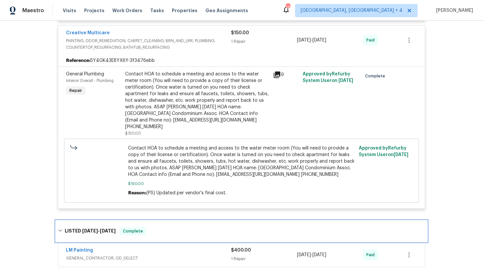
scroll to position [489, 0]
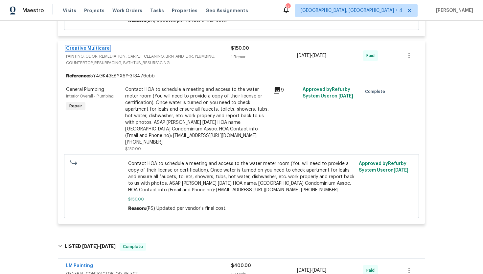
click at [88, 51] on link "Creative Multicare" at bounding box center [88, 48] width 44 height 5
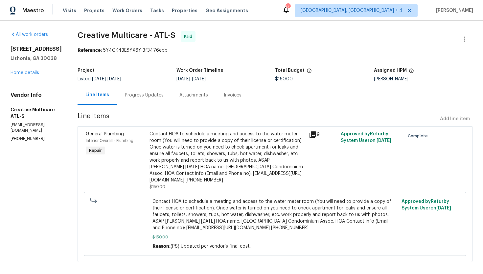
click at [161, 97] on div "Progress Updates" at bounding box center [144, 95] width 39 height 7
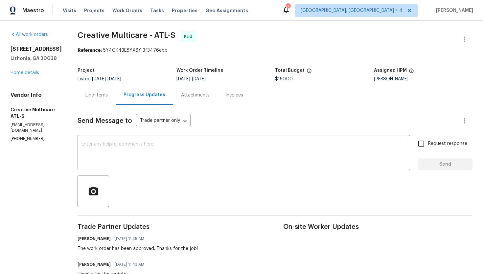
click at [108, 98] on div "Line Items" at bounding box center [97, 95] width 22 height 7
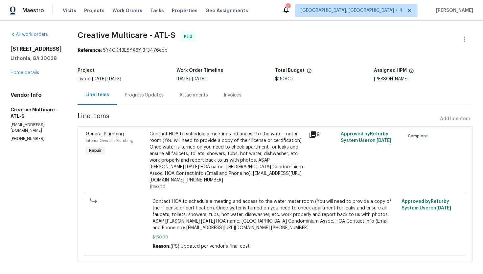
click at [316, 133] on icon at bounding box center [313, 134] width 7 height 7
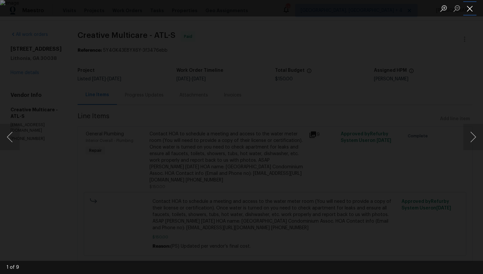
click at [466, 12] on button "Close lightbox" at bounding box center [470, 9] width 13 height 12
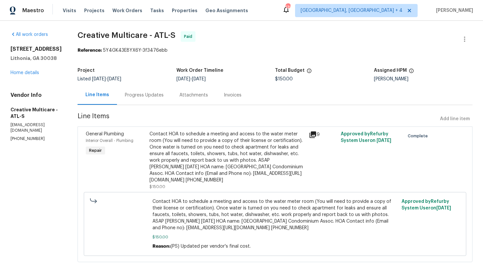
click at [264, 154] on div "Contact HOA to schedule a meeting and access to the water meter room (You will …" at bounding box center [228, 157] width 156 height 53
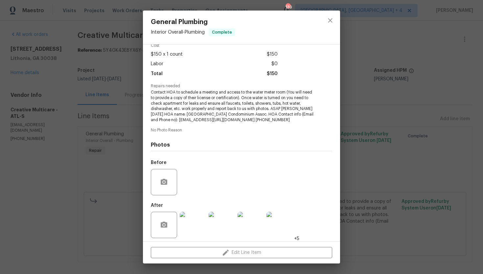
scroll to position [35, 0]
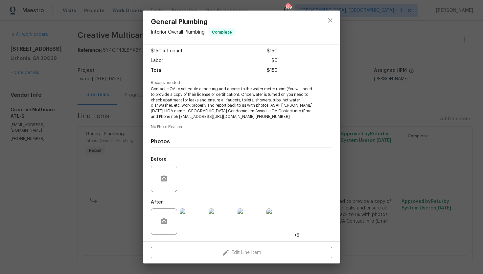
click at [196, 220] on img at bounding box center [193, 221] width 26 height 26
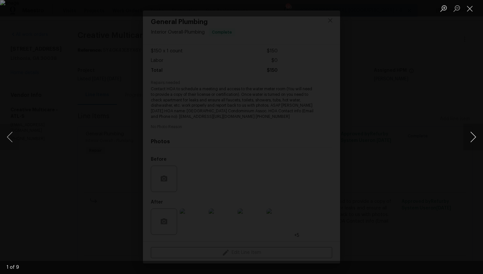
click at [472, 135] on button "Next image" at bounding box center [474, 137] width 20 height 26
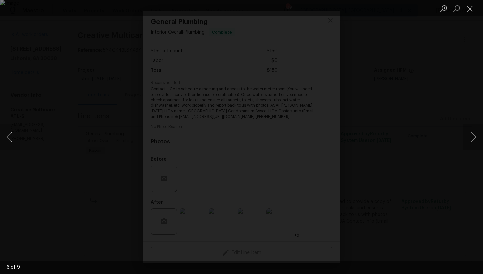
click at [472, 135] on button "Next image" at bounding box center [474, 137] width 20 height 26
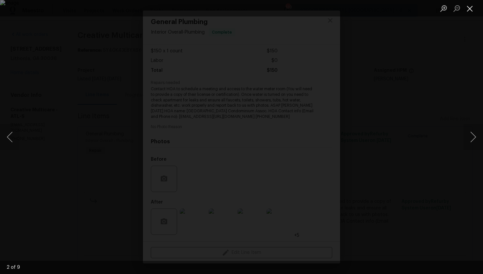
click at [471, 11] on button "Close lightbox" at bounding box center [470, 9] width 13 height 12
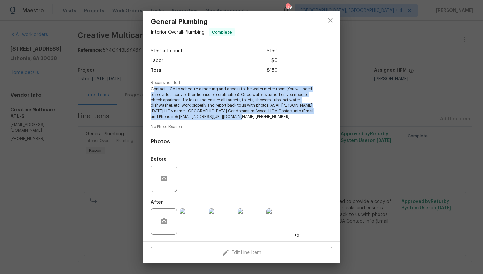
drag, startPoint x: 153, startPoint y: 88, endPoint x: 242, endPoint y: 116, distance: 93.4
click at [242, 116] on span "Contact HOA to schedule a meeting and access to the water meter room (You will …" at bounding box center [232, 102] width 163 height 33
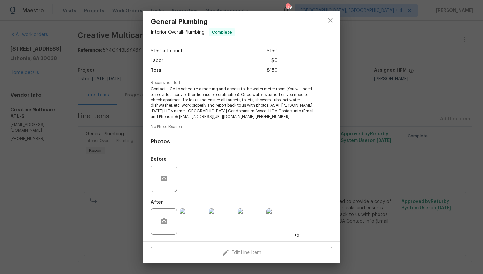
click at [247, 114] on span "Contact HOA to schedule a meeting and access to the water meter room (You will …" at bounding box center [232, 102] width 163 height 33
click at [330, 20] on icon "close" at bounding box center [330, 20] width 4 height 4
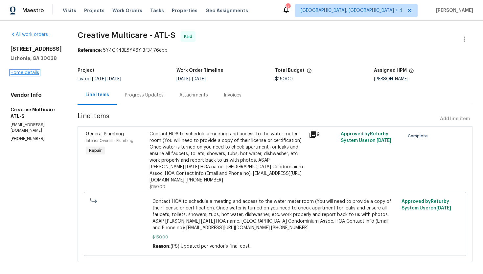
click at [30, 71] on link "Home details" at bounding box center [25, 72] width 29 height 5
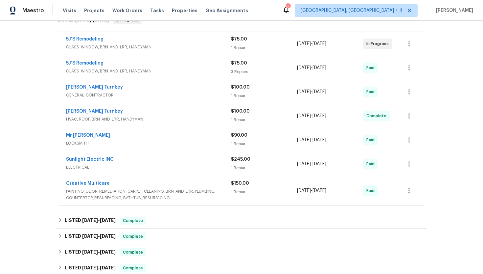
scroll to position [134, 0]
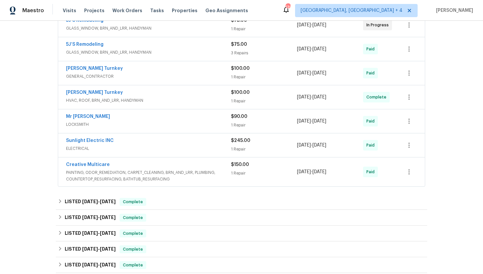
click at [152, 102] on span "HVAC, ROOF, BRN_AND_LRR, HANDYMAN" at bounding box center [148, 100] width 165 height 7
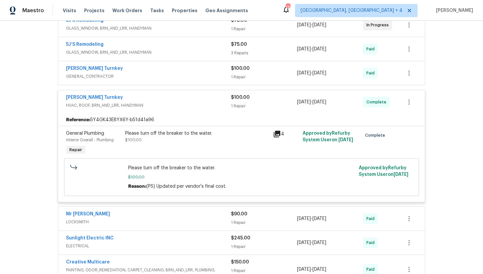
click at [150, 80] on div "Davis Turnkey GENERAL_CONTRACTOR" at bounding box center [148, 73] width 165 height 16
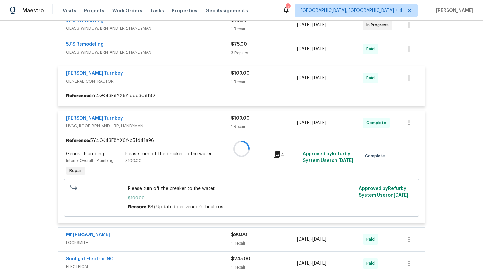
click at [150, 54] on span "GLASS_WINDOW, BRN_AND_LRR, HANDYMAN" at bounding box center [148, 52] width 165 height 7
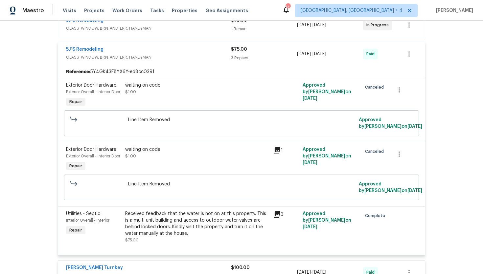
click at [149, 27] on span "GLASS_WINDOW, BRN_AND_LRR, HANDYMAN" at bounding box center [148, 28] width 165 height 7
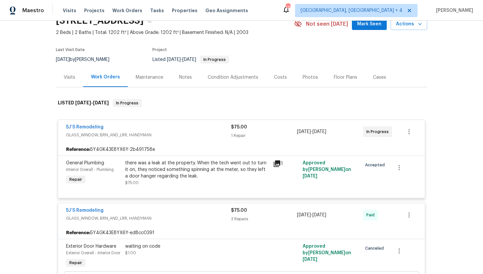
scroll to position [0, 0]
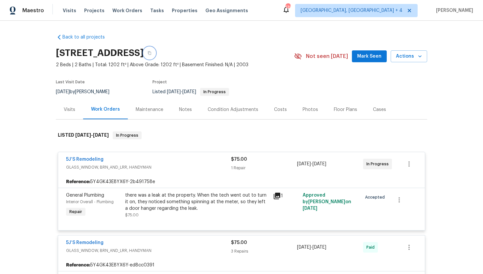
click at [151, 52] on icon "button" at bounding box center [149, 53] width 3 height 4
click at [152, 53] on icon "button" at bounding box center [150, 53] width 4 height 4
